Goal: Task Accomplishment & Management: Manage account settings

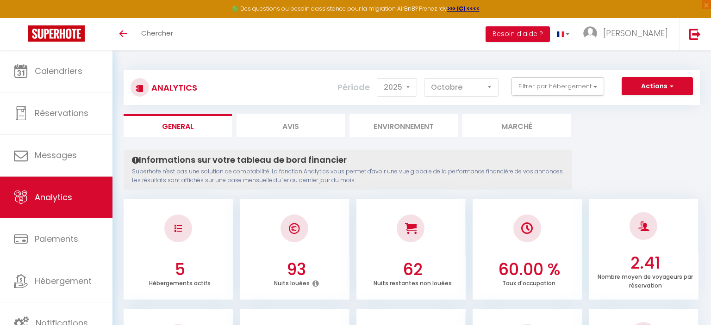
select select "2025"
select select "10"
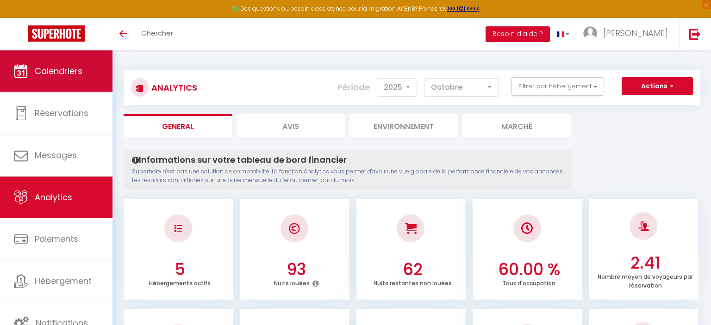
click at [57, 81] on link "Calendriers" at bounding box center [56, 71] width 112 height 42
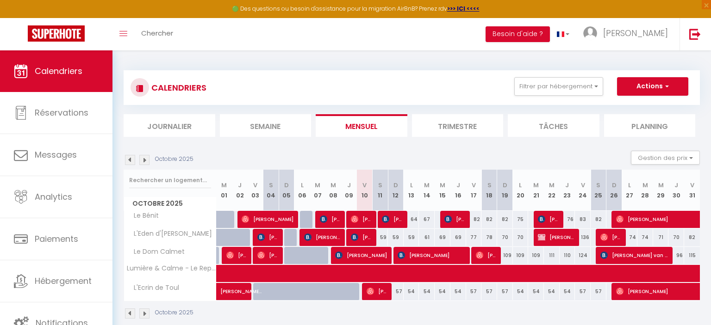
click at [397, 219] on span "[PERSON_NAME]" at bounding box center [392, 220] width 21 height 18
select select "OK"
select select "KO"
select select "0"
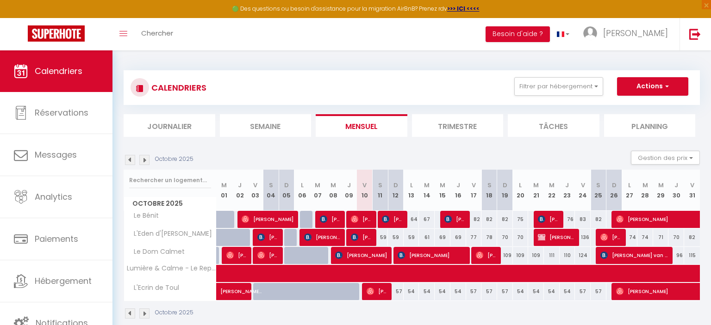
select select "1"
select select
select select "26685"
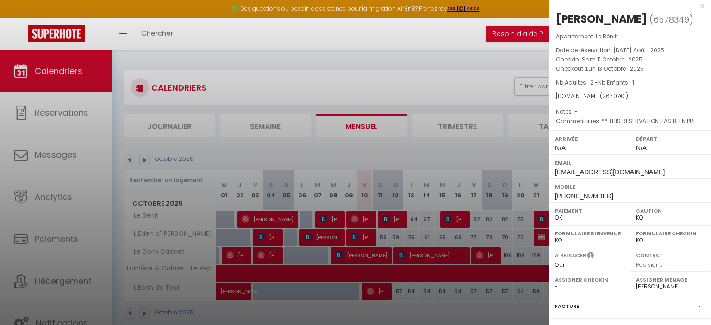
scroll to position [0, 0]
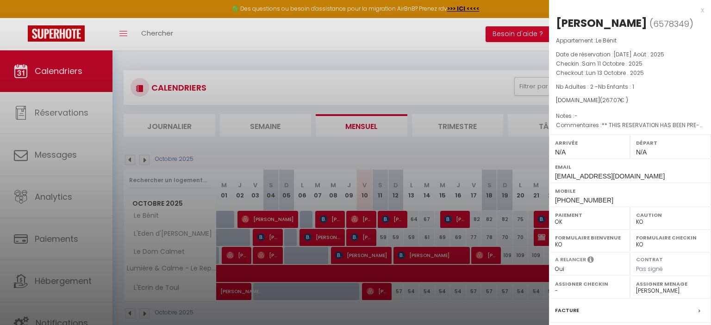
click at [455, 150] on div at bounding box center [355, 162] width 711 height 325
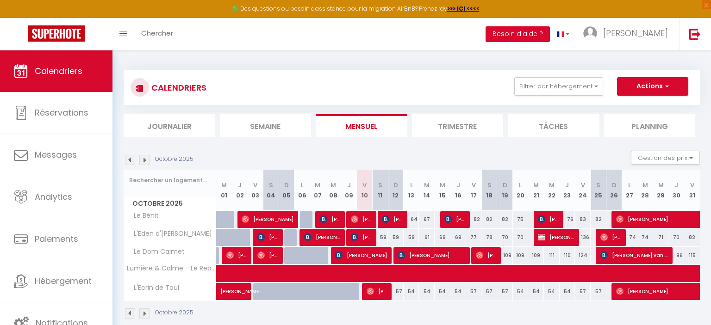
click at [145, 162] on img at bounding box center [144, 160] width 10 height 10
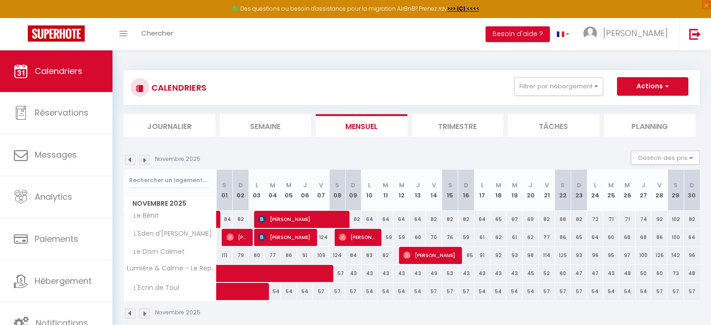
click at [134, 162] on img at bounding box center [130, 160] width 10 height 10
